Goal: Transaction & Acquisition: Obtain resource

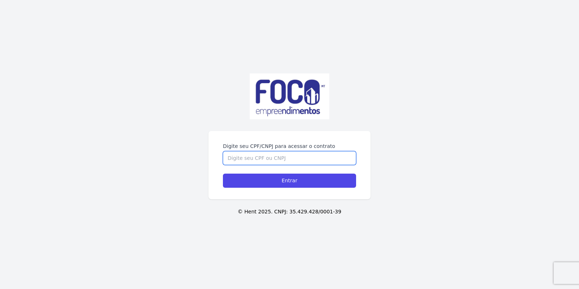
click at [281, 158] on input "Digite seu CPF/CNPJ para acessar o contrato" at bounding box center [289, 158] width 133 height 14
type input "04445504106"
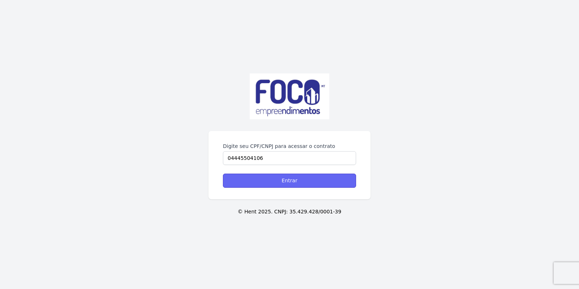
click at [281, 180] on input "Entrar" at bounding box center [289, 181] width 133 height 14
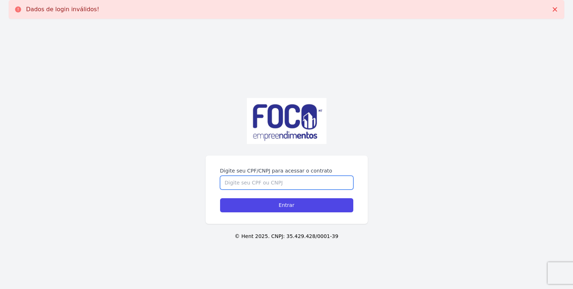
click at [278, 184] on input "Digite seu CPF/CNPJ para acessar o contrato" at bounding box center [286, 183] width 133 height 14
type input "04445504106"
click at [220, 198] on input "Entrar" at bounding box center [286, 205] width 133 height 14
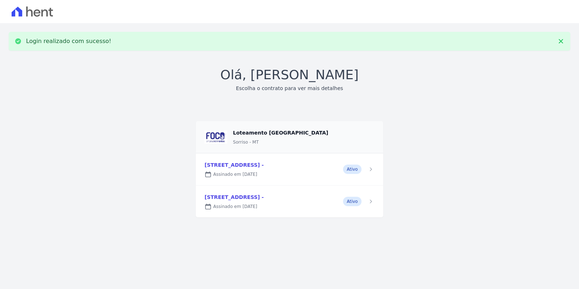
click at [257, 172] on link at bounding box center [289, 169] width 187 height 32
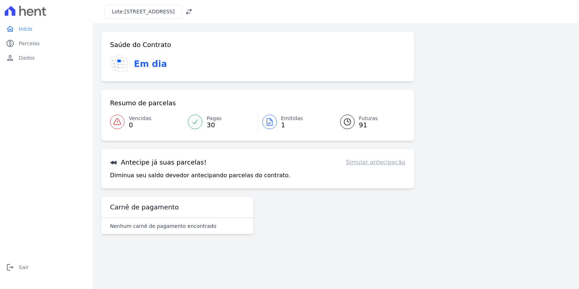
click at [269, 121] on icon at bounding box center [269, 122] width 9 height 9
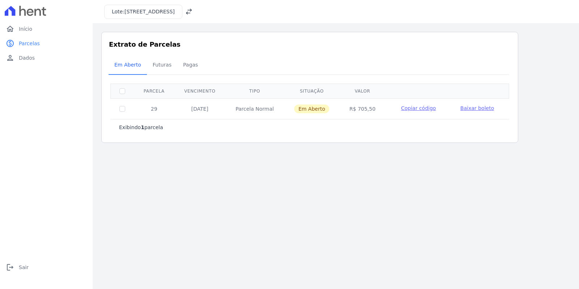
click at [473, 107] on span "Baixar boleto" at bounding box center [477, 108] width 34 height 6
